Goal: Task Accomplishment & Management: Manage account settings

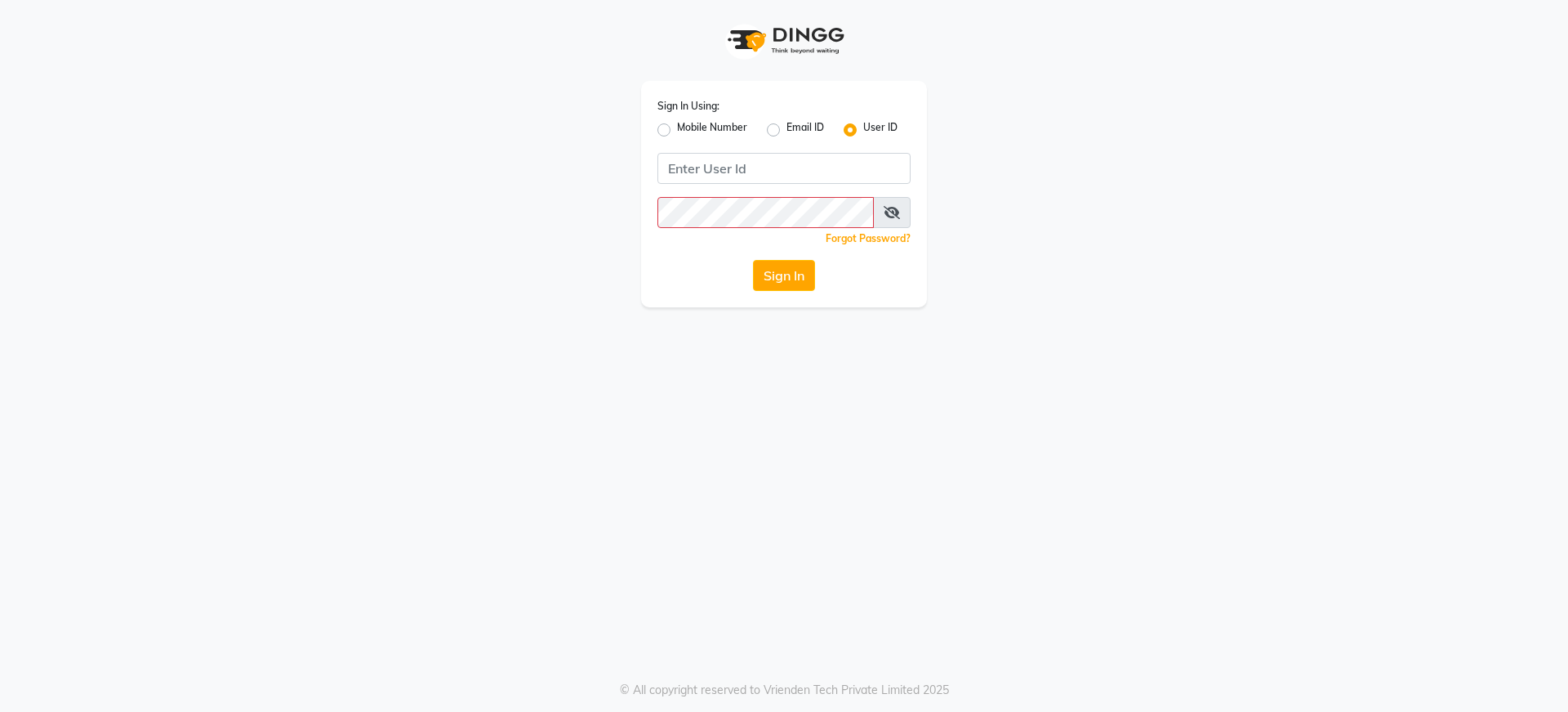
click at [677, 129] on label "Mobile Number" at bounding box center [712, 129] width 70 height 19
click at [677, 129] on input "Mobile Number" at bounding box center [681, 125] width 10 height 10
radio input "true"
radio input "false"
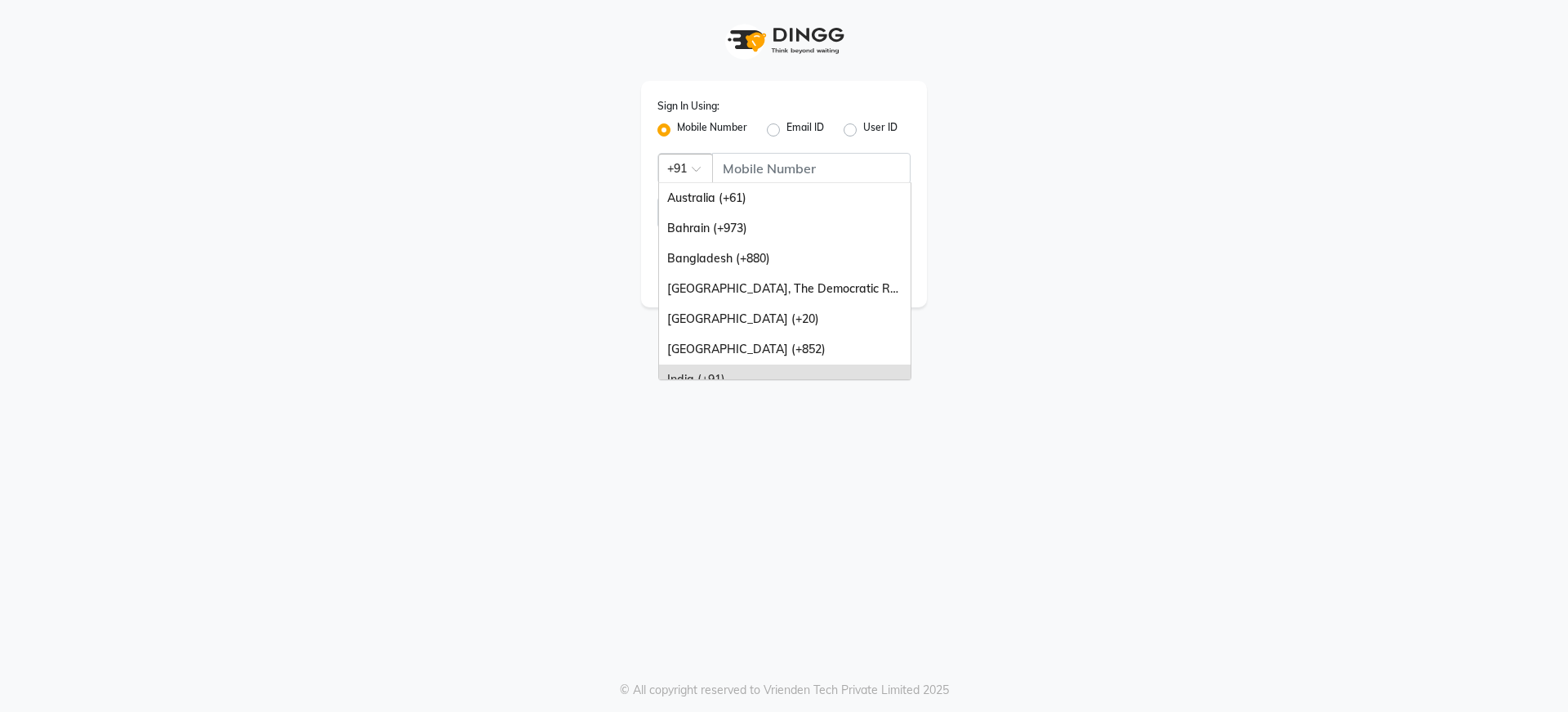
drag, startPoint x: 677, startPoint y: 161, endPoint x: 685, endPoint y: 163, distance: 8.2
click at [677, 162] on div at bounding box center [685, 166] width 53 height 18
click at [796, 182] on ng-dropdown-panel "Australia (+61) [GEOGRAPHIC_DATA] (+973) [GEOGRAPHIC_DATA] (+880) [GEOGRAPHIC_D…" at bounding box center [785, 281] width 253 height 198
click at [796, 174] on input "Username" at bounding box center [811, 168] width 199 height 31
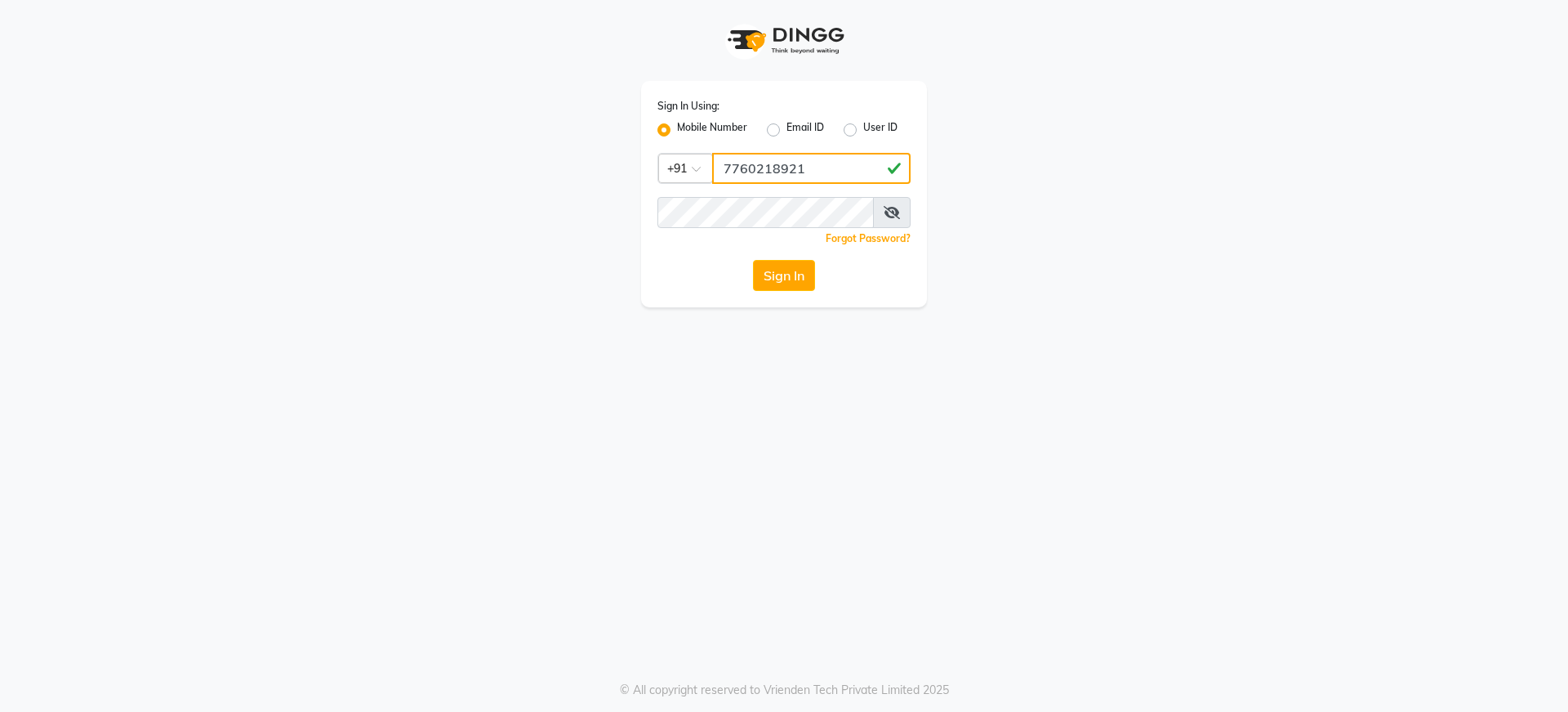
type input "7760218921"
click at [889, 208] on icon at bounding box center [892, 213] width 17 height 13
click at [753, 260] on button "Sign In" at bounding box center [784, 276] width 62 height 31
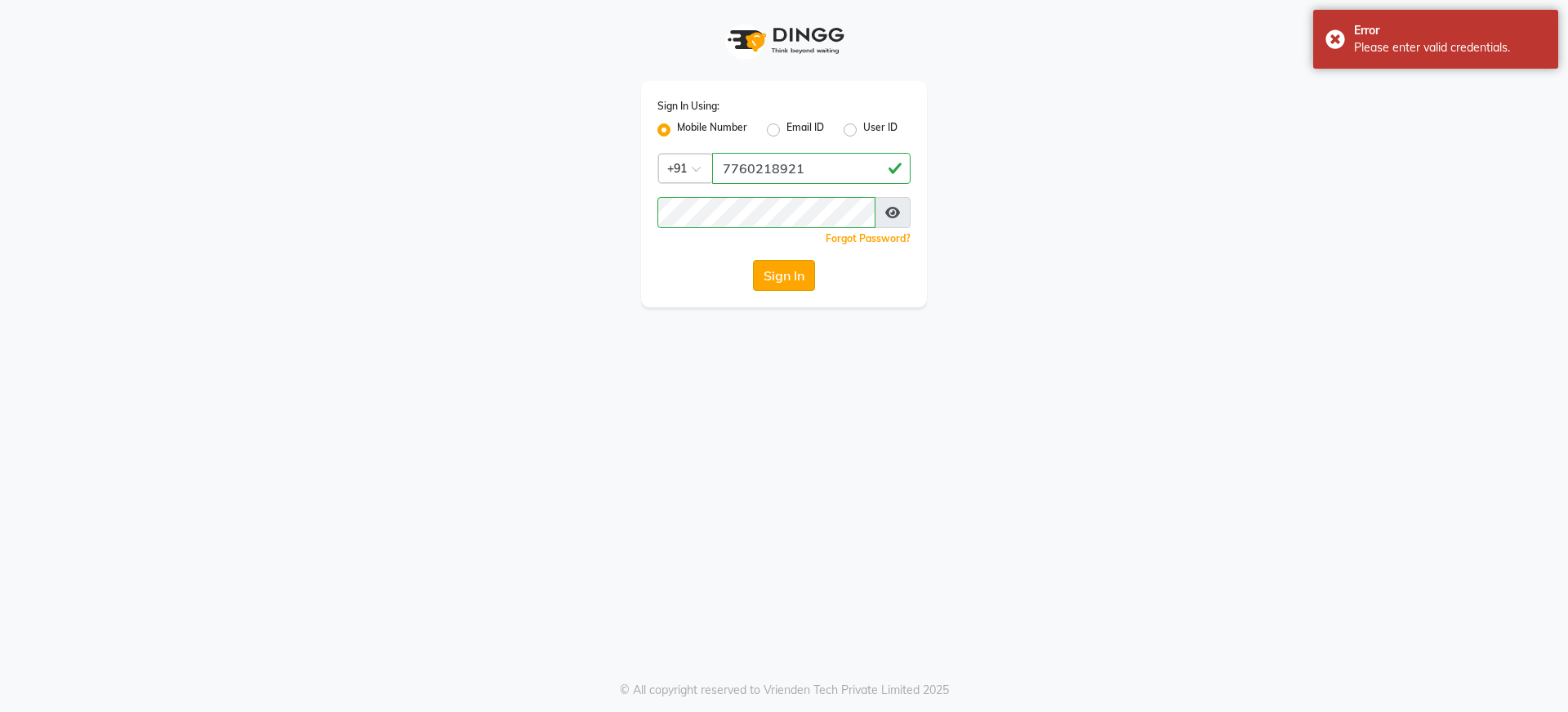
click at [811, 277] on button "Sign In" at bounding box center [784, 276] width 62 height 31
